Goal: Task Accomplishment & Management: Use online tool/utility

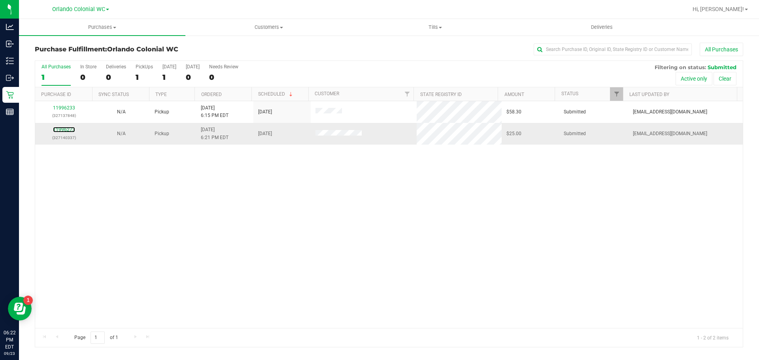
click at [67, 132] on link "11996273" at bounding box center [64, 130] width 22 height 6
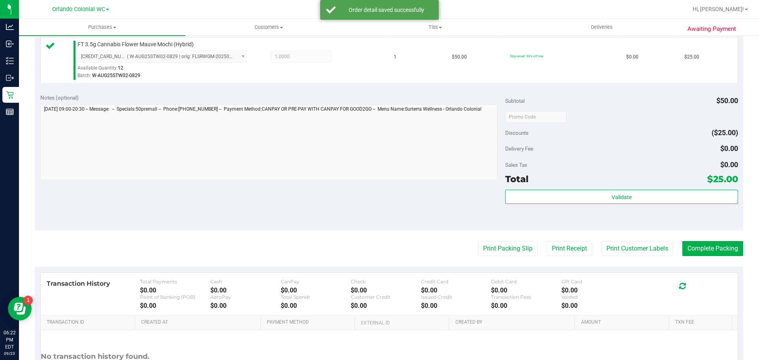
scroll to position [222, 0]
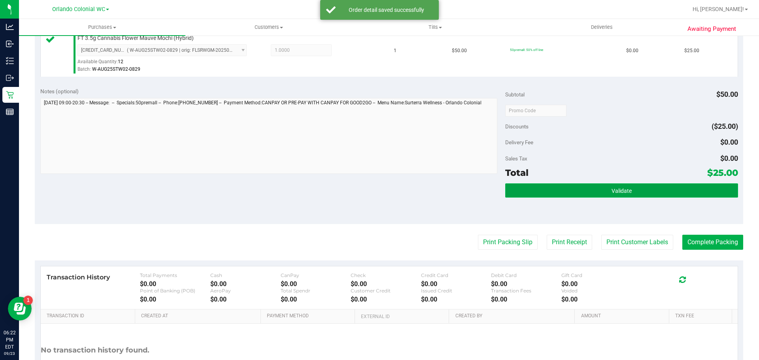
click at [607, 183] on button "Validate" at bounding box center [621, 190] width 232 height 14
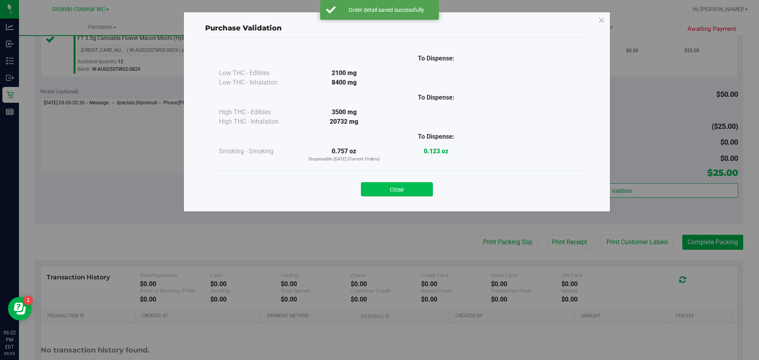
click at [412, 195] on button "Close" at bounding box center [397, 189] width 72 height 14
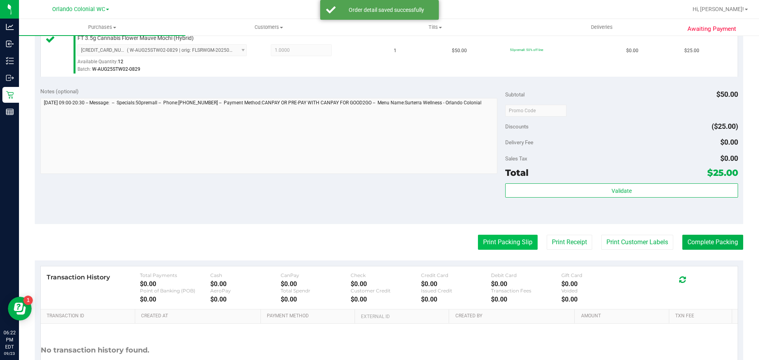
click at [489, 243] on button "Print Packing Slip" at bounding box center [508, 242] width 60 height 15
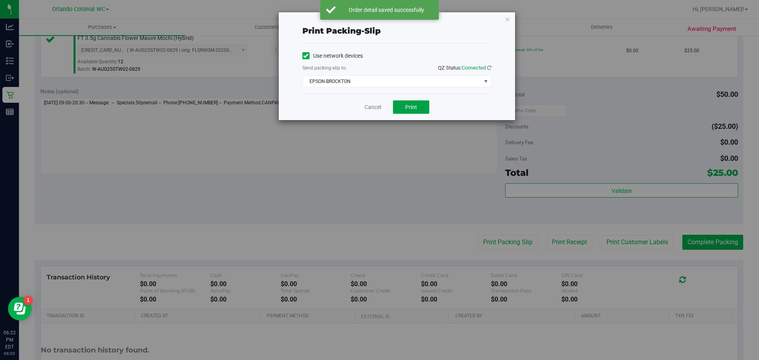
click at [423, 113] on button "Print" at bounding box center [411, 106] width 36 height 13
click at [507, 15] on icon "button" at bounding box center [508, 18] width 6 height 9
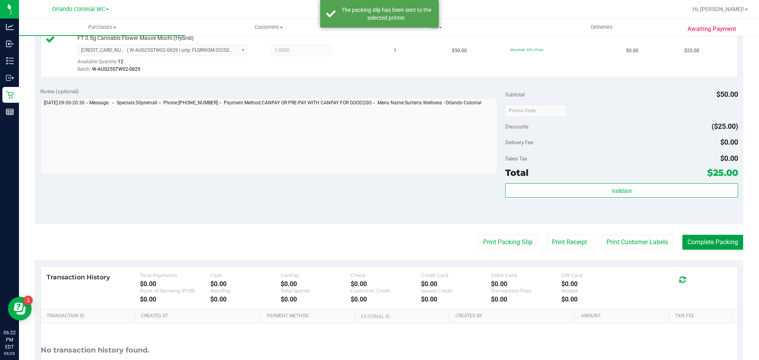
click at [704, 242] on button "Complete Packing" at bounding box center [712, 242] width 61 height 15
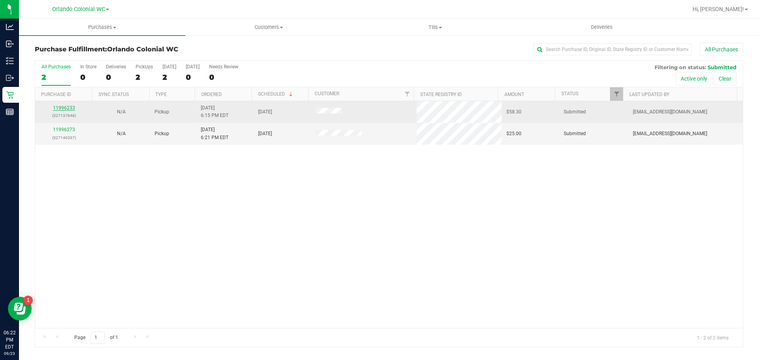
click at [65, 109] on link "11996233" at bounding box center [64, 108] width 22 height 6
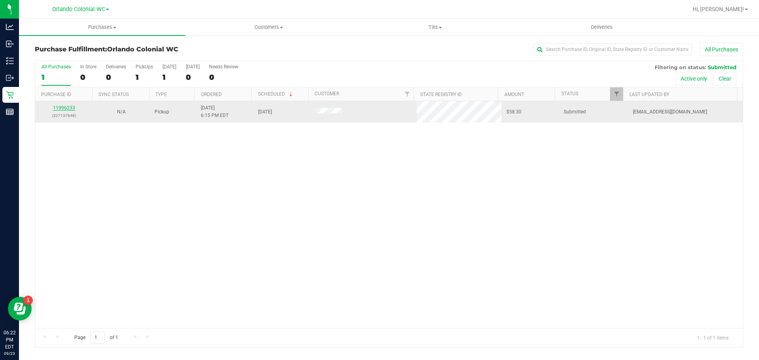
click at [71, 105] on link "11996233" at bounding box center [64, 108] width 22 height 6
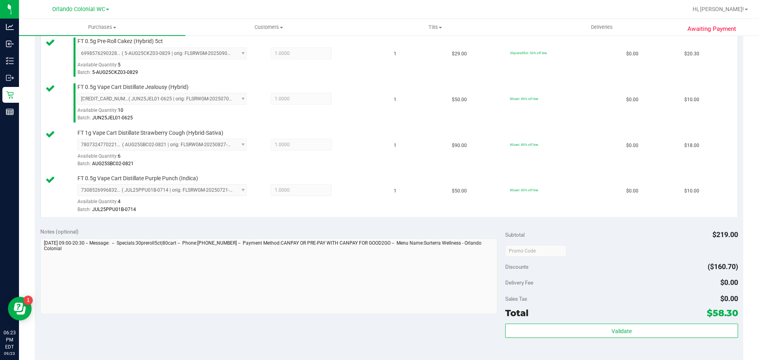
scroll to position [235, 0]
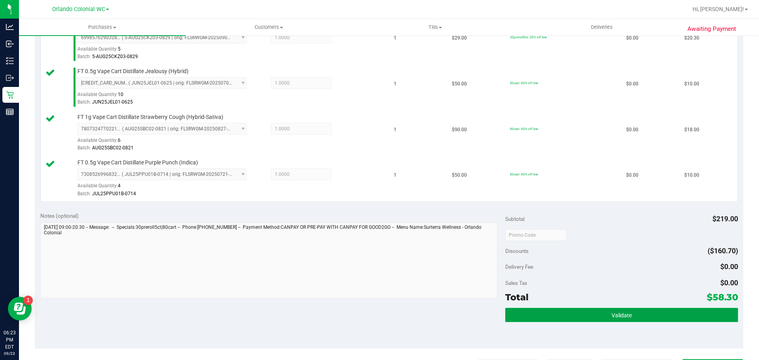
click at [598, 308] on button "Validate" at bounding box center [621, 315] width 232 height 14
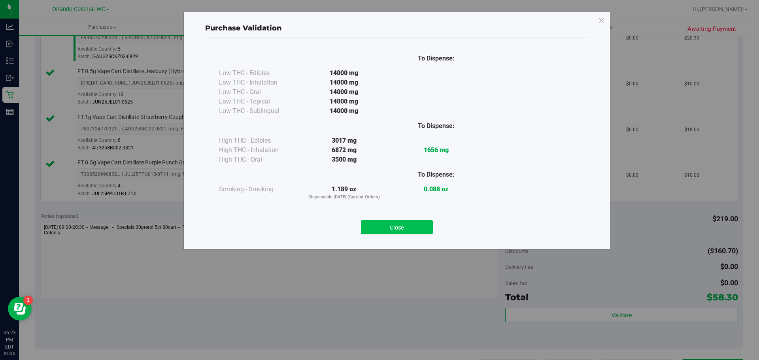
click at [397, 225] on button "Close" at bounding box center [397, 227] width 72 height 14
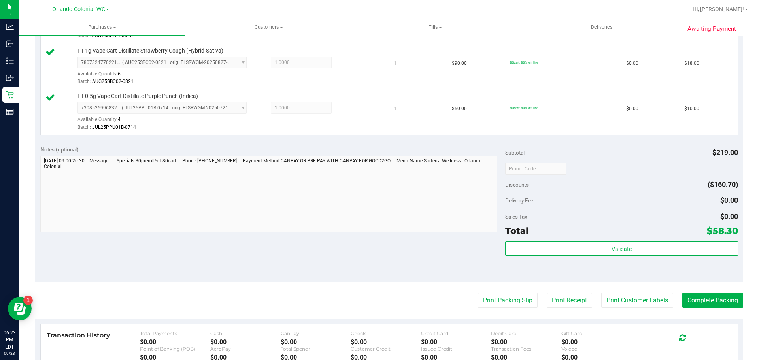
scroll to position [360, 0]
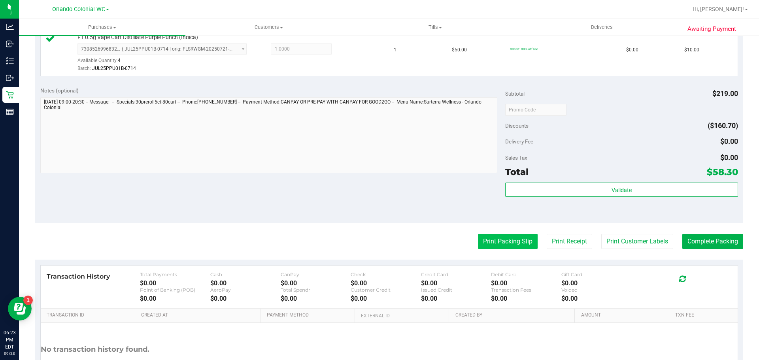
click at [499, 246] on button "Print Packing Slip" at bounding box center [508, 241] width 60 height 15
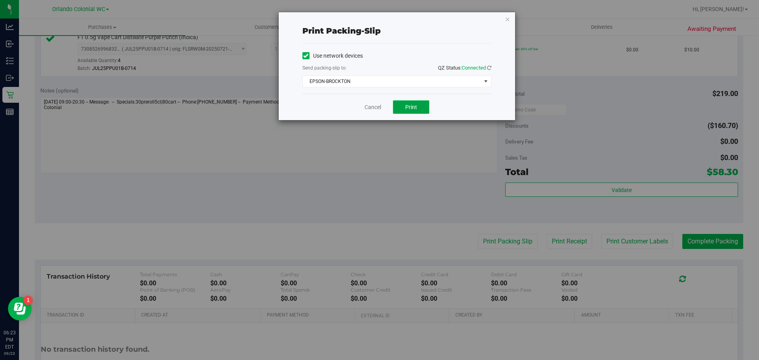
click at [413, 109] on span "Print" at bounding box center [411, 107] width 12 height 6
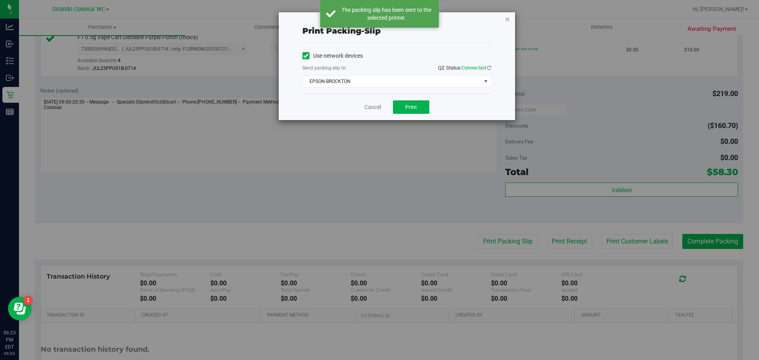
click at [508, 18] on icon "button" at bounding box center [508, 18] width 6 height 9
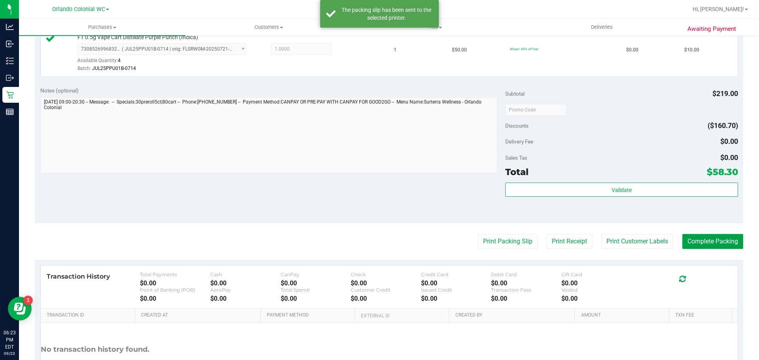
click at [717, 240] on button "Complete Packing" at bounding box center [712, 241] width 61 height 15
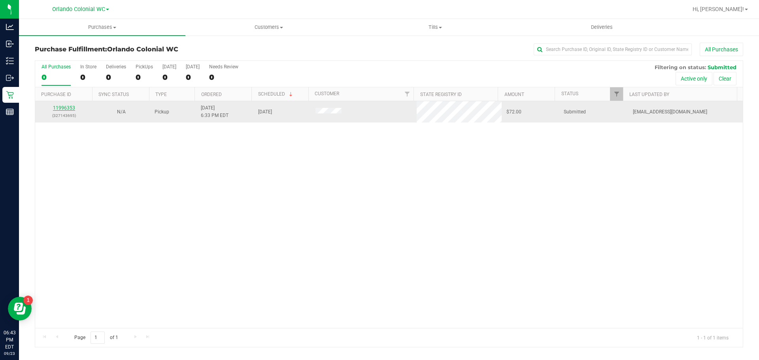
click at [67, 109] on link "11996353" at bounding box center [64, 108] width 22 height 6
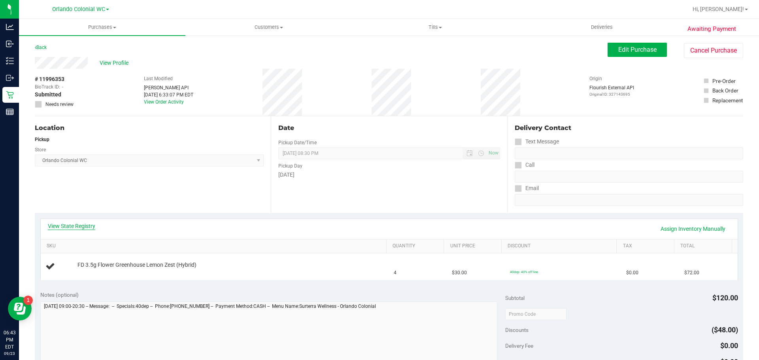
click at [78, 225] on link "View State Registry" at bounding box center [71, 226] width 47 height 8
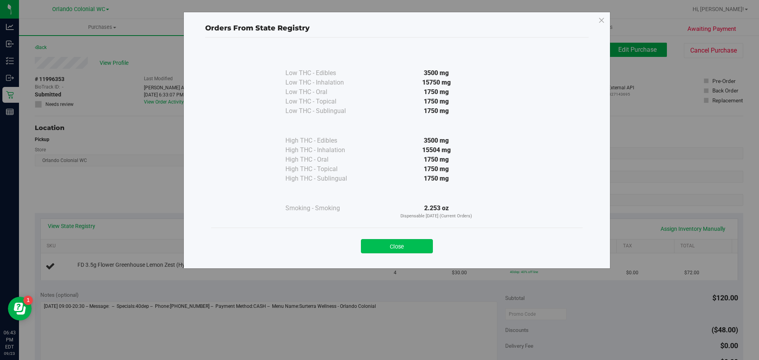
click at [397, 245] on button "Close" at bounding box center [397, 246] width 72 height 14
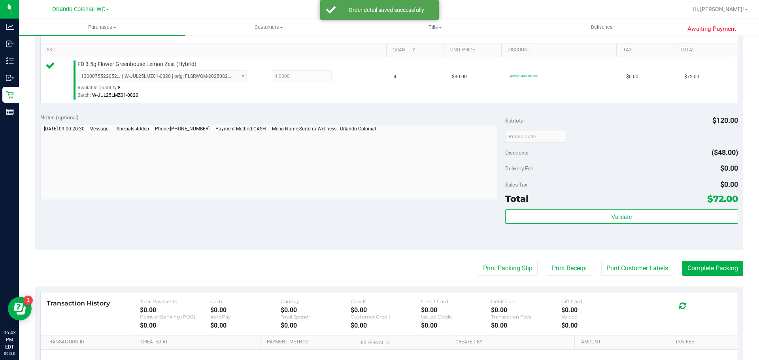
scroll to position [194, 0]
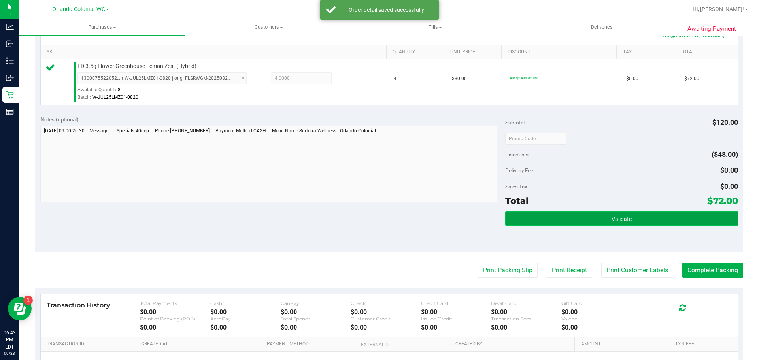
click at [601, 215] on button "Validate" at bounding box center [621, 219] width 232 height 14
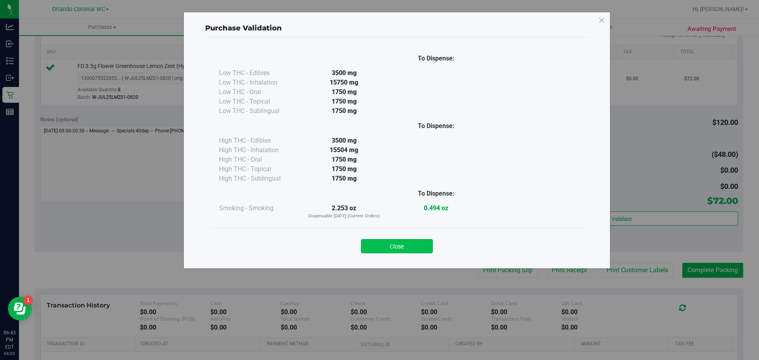
click at [398, 241] on button "Close" at bounding box center [397, 246] width 72 height 14
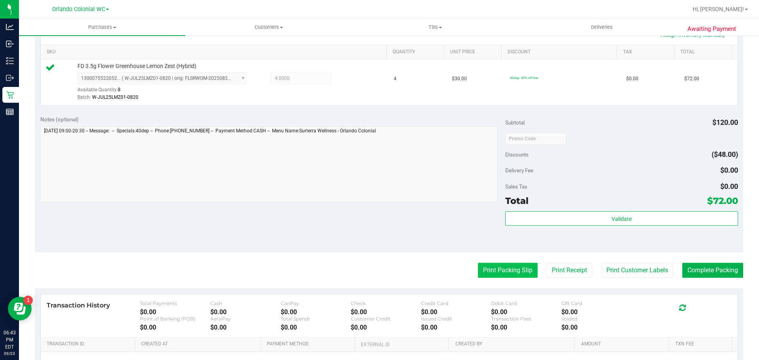
click at [493, 269] on button "Print Packing Slip" at bounding box center [508, 270] width 60 height 15
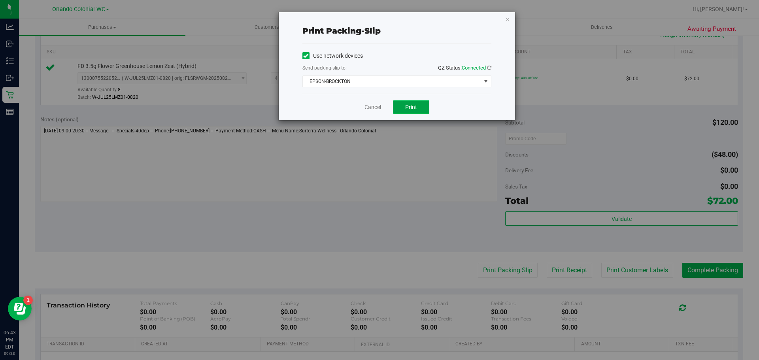
click at [424, 113] on button "Print" at bounding box center [411, 106] width 36 height 13
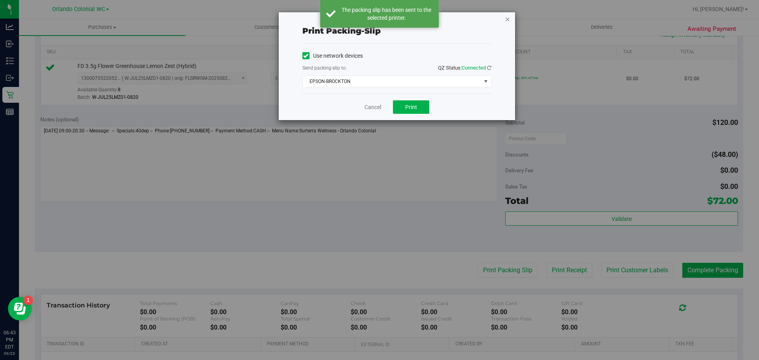
click at [508, 17] on icon "button" at bounding box center [508, 18] width 6 height 9
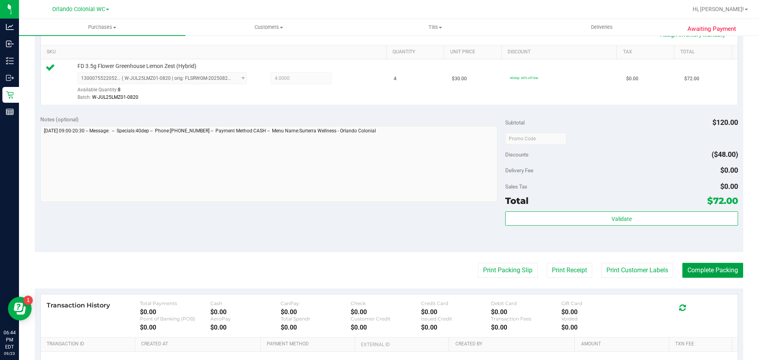
click at [699, 270] on button "Complete Packing" at bounding box center [712, 270] width 61 height 15
